Goal: Information Seeking & Learning: Learn about a topic

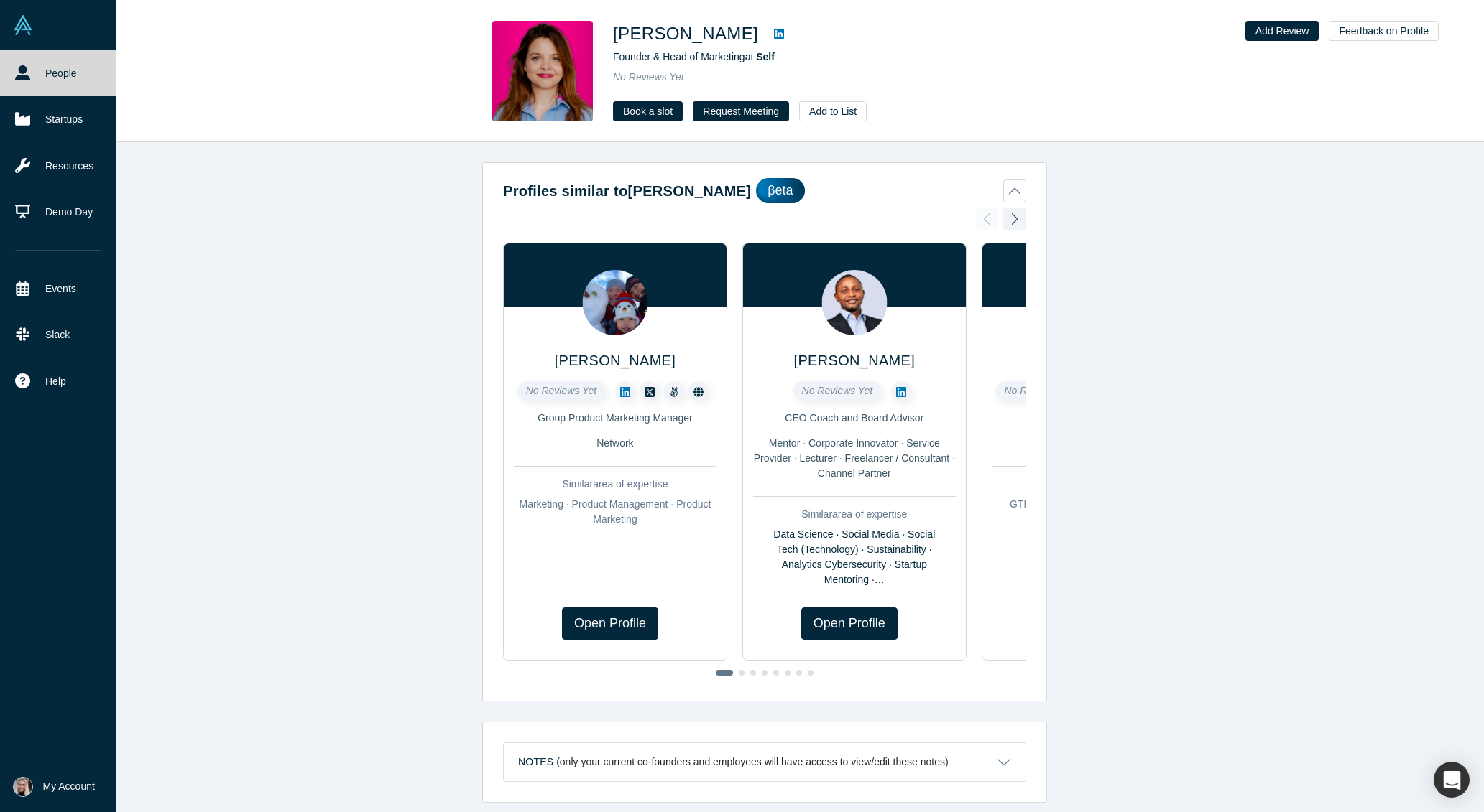
click at [48, 74] on link "People" at bounding box center [58, 73] width 115 height 46
